Goal: Task Accomplishment & Management: Use online tool/utility

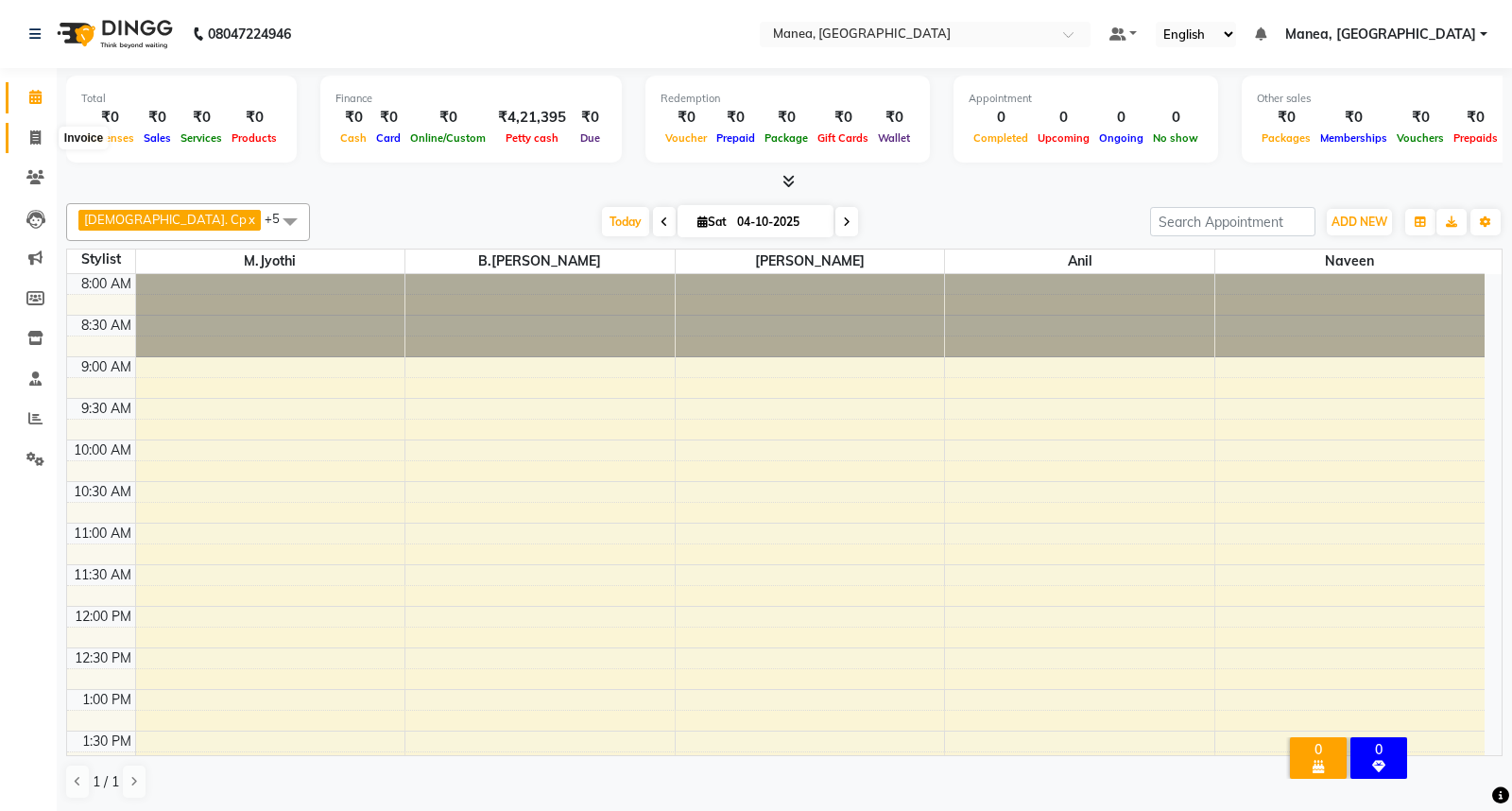
click at [32, 142] on icon at bounding box center [35, 137] width 11 height 14
select select "7258"
select select "service"
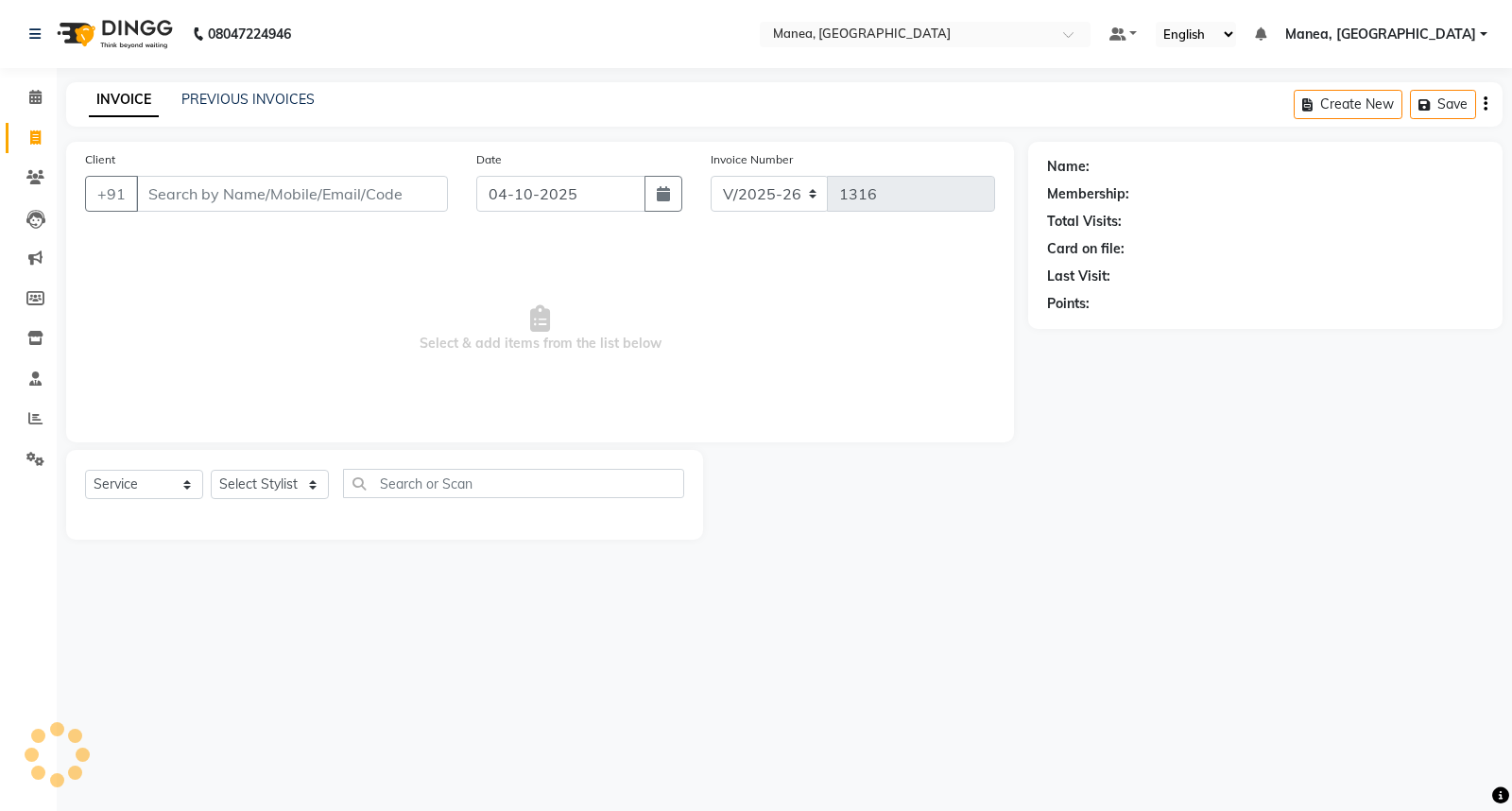
click at [235, 186] on input "Client" at bounding box center [292, 193] width 312 height 36
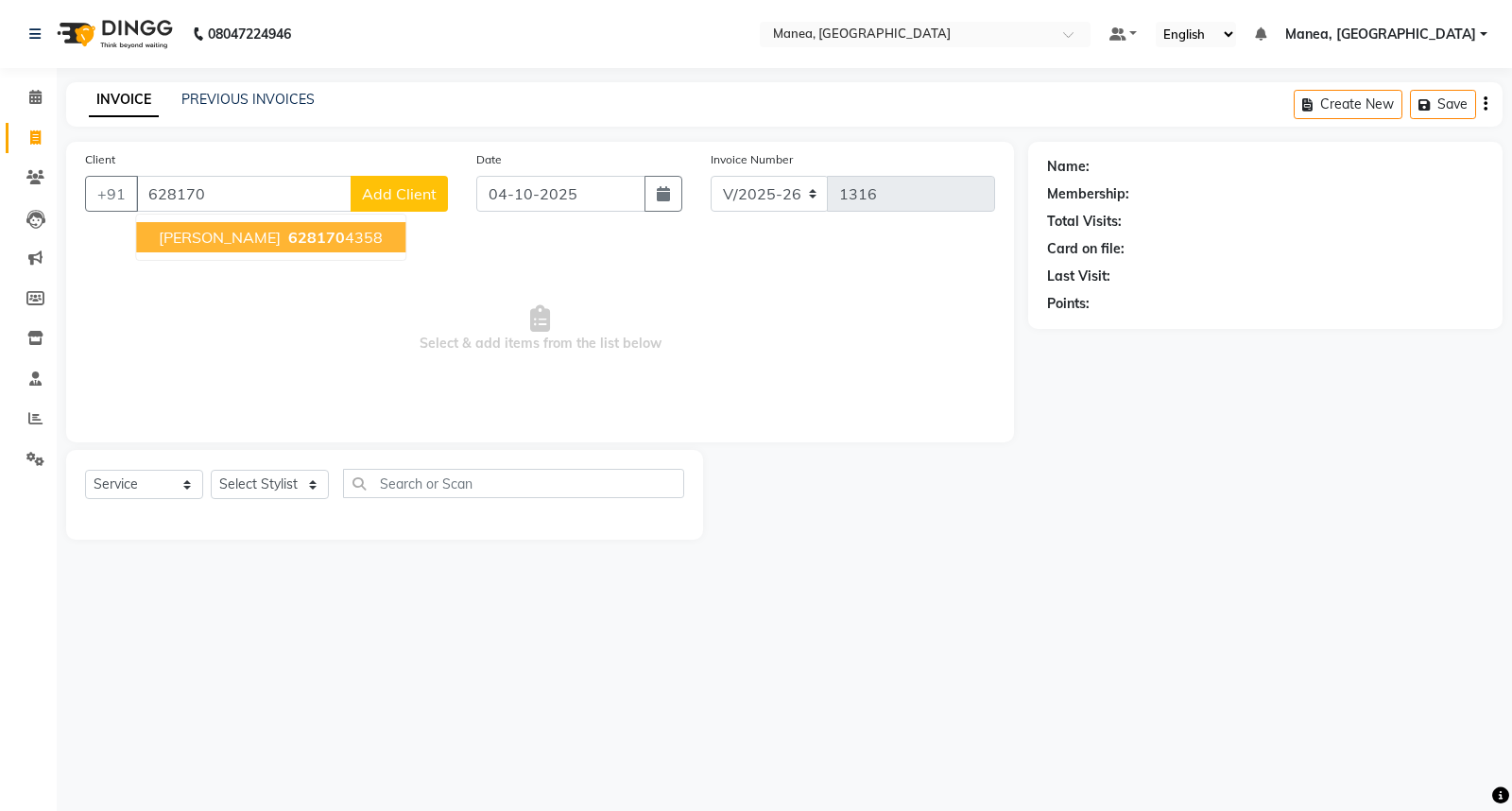
click at [289, 239] on span "628170" at bounding box center [317, 238] width 57 height 19
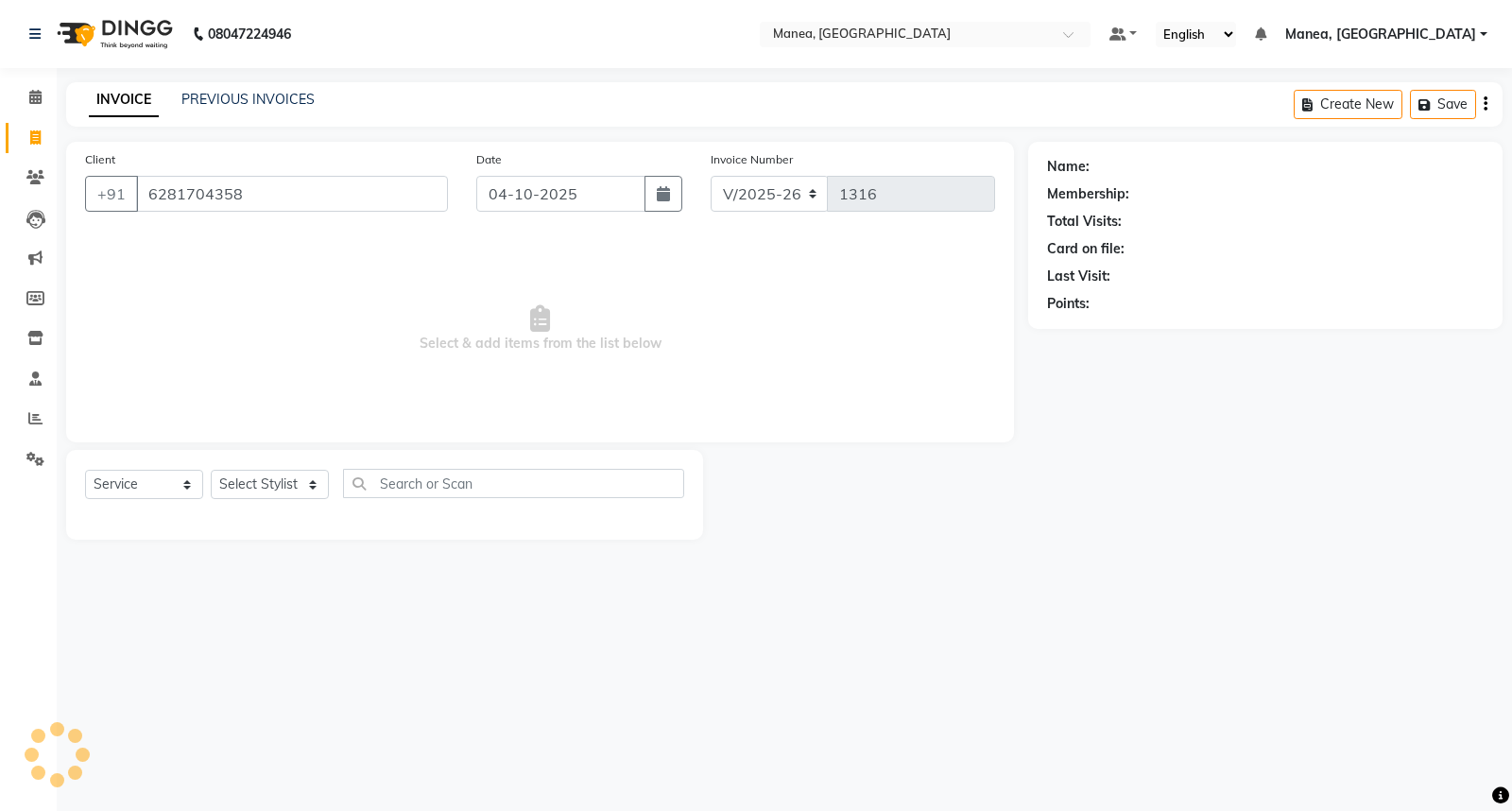
type input "6281704358"
select select "1: Object"
